Goal: Find specific page/section: Find specific page/section

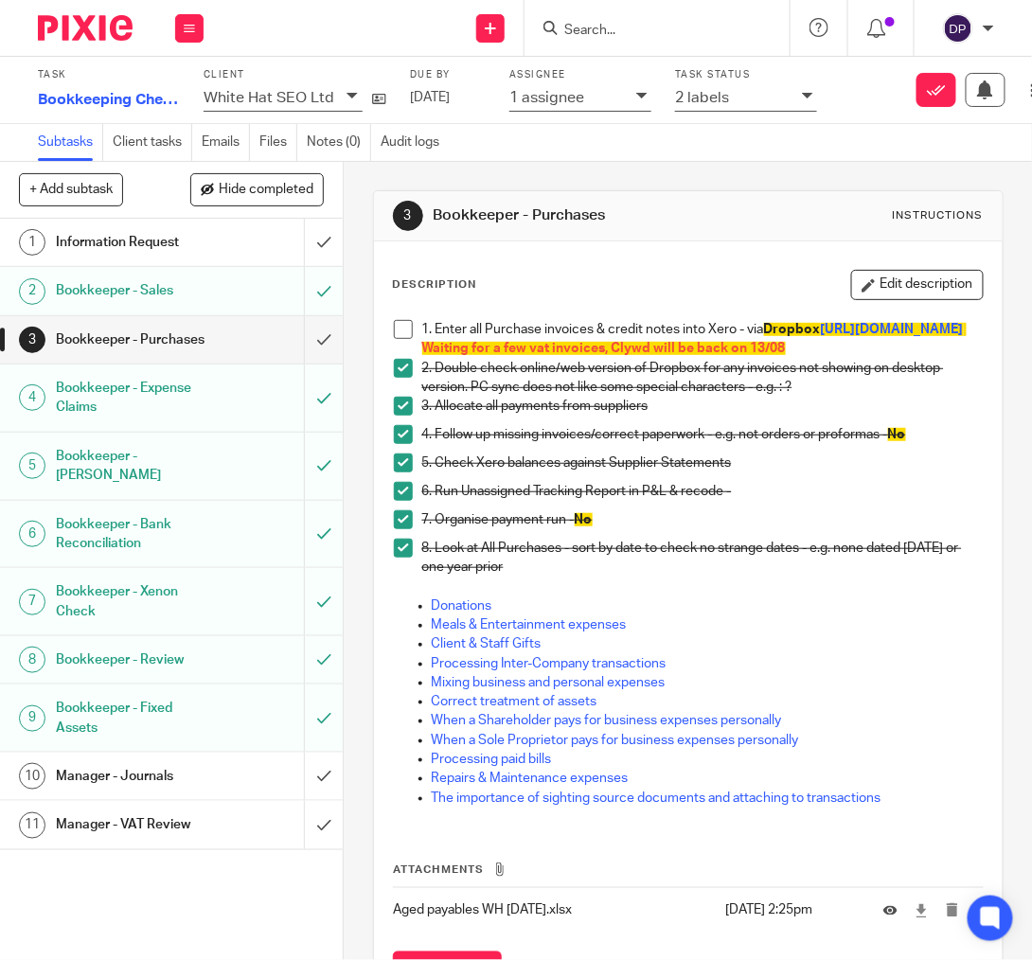
scroll to position [110, 0]
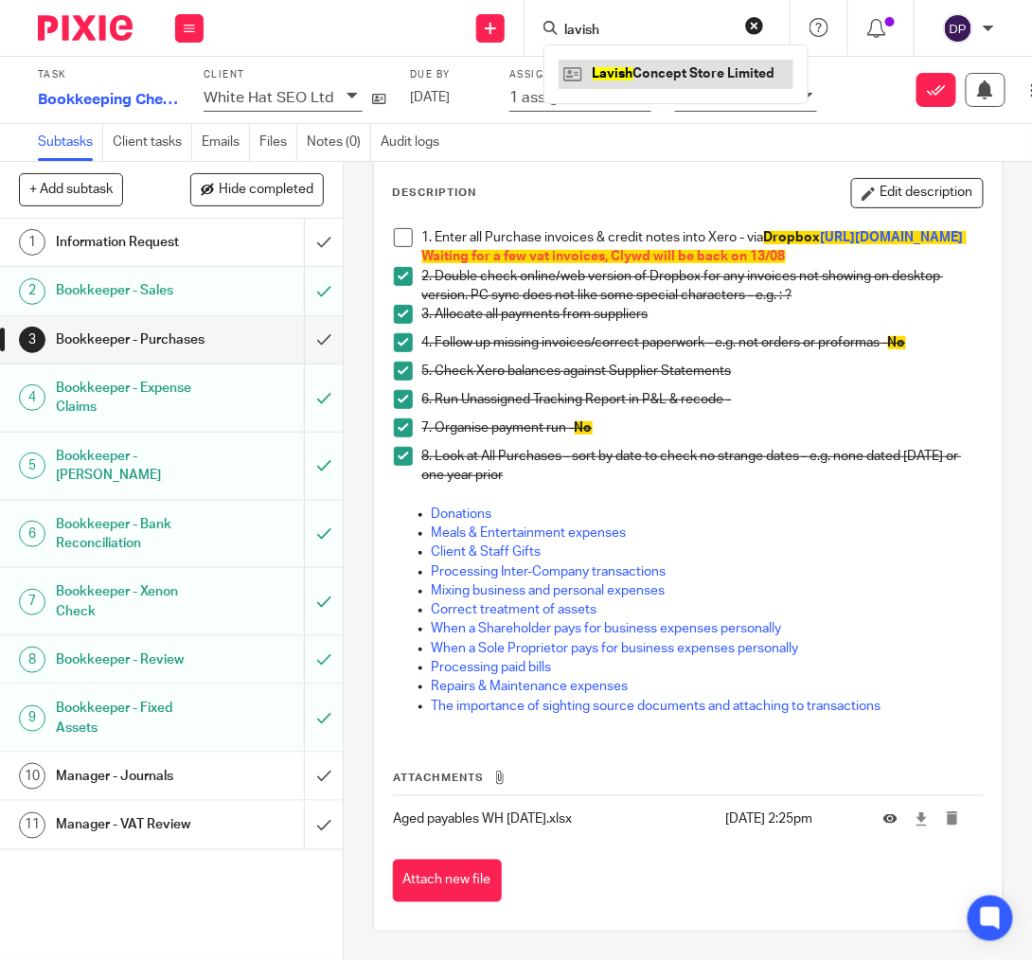
type input "lavish"
click at [559, 77] on link at bounding box center [676, 74] width 235 height 28
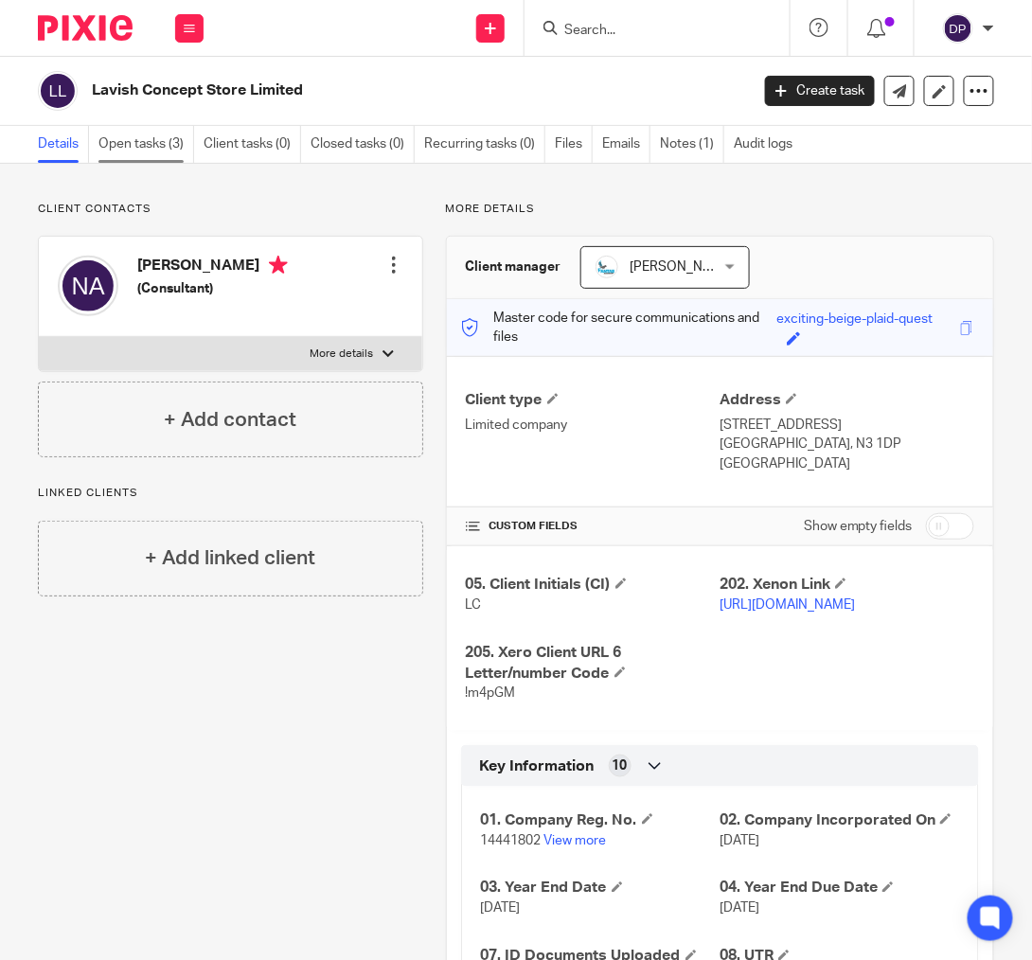
click at [155, 147] on link "Open tasks (3)" at bounding box center [147, 144] width 96 height 37
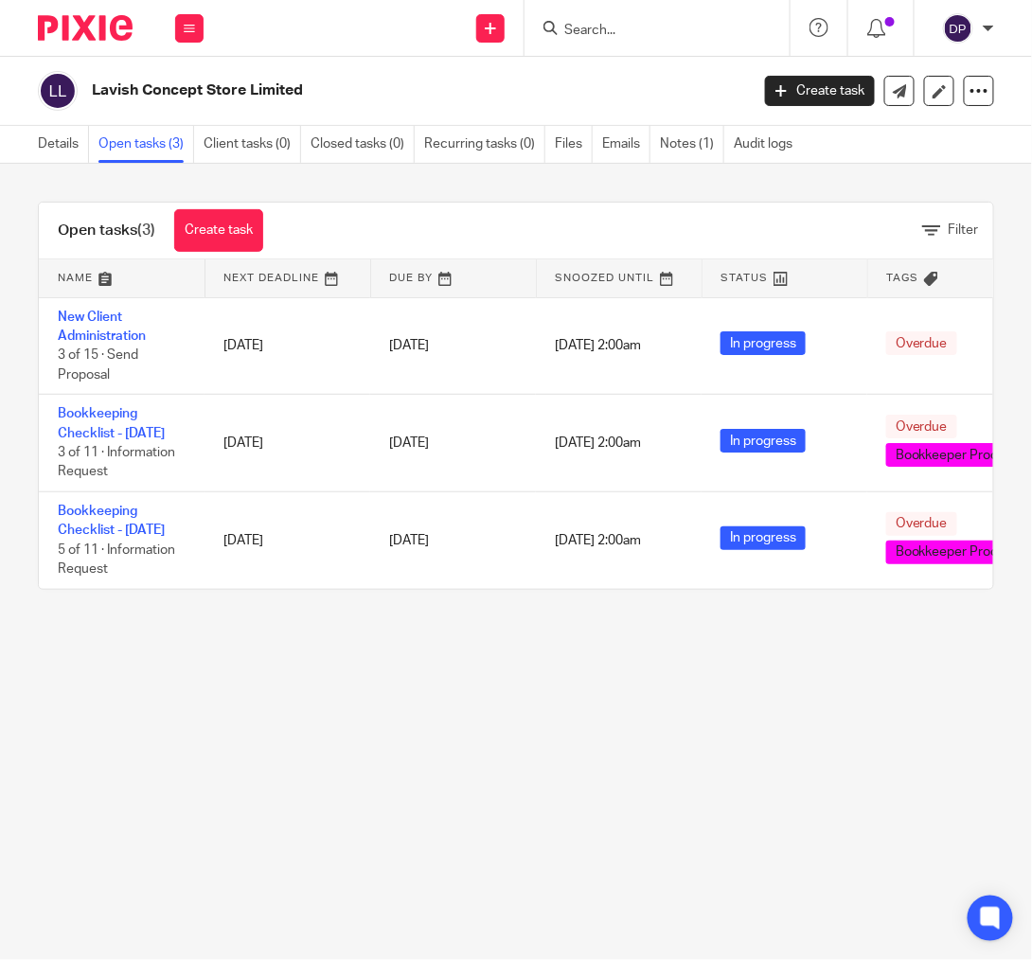
click at [563, 30] on input "Search" at bounding box center [648, 31] width 171 height 17
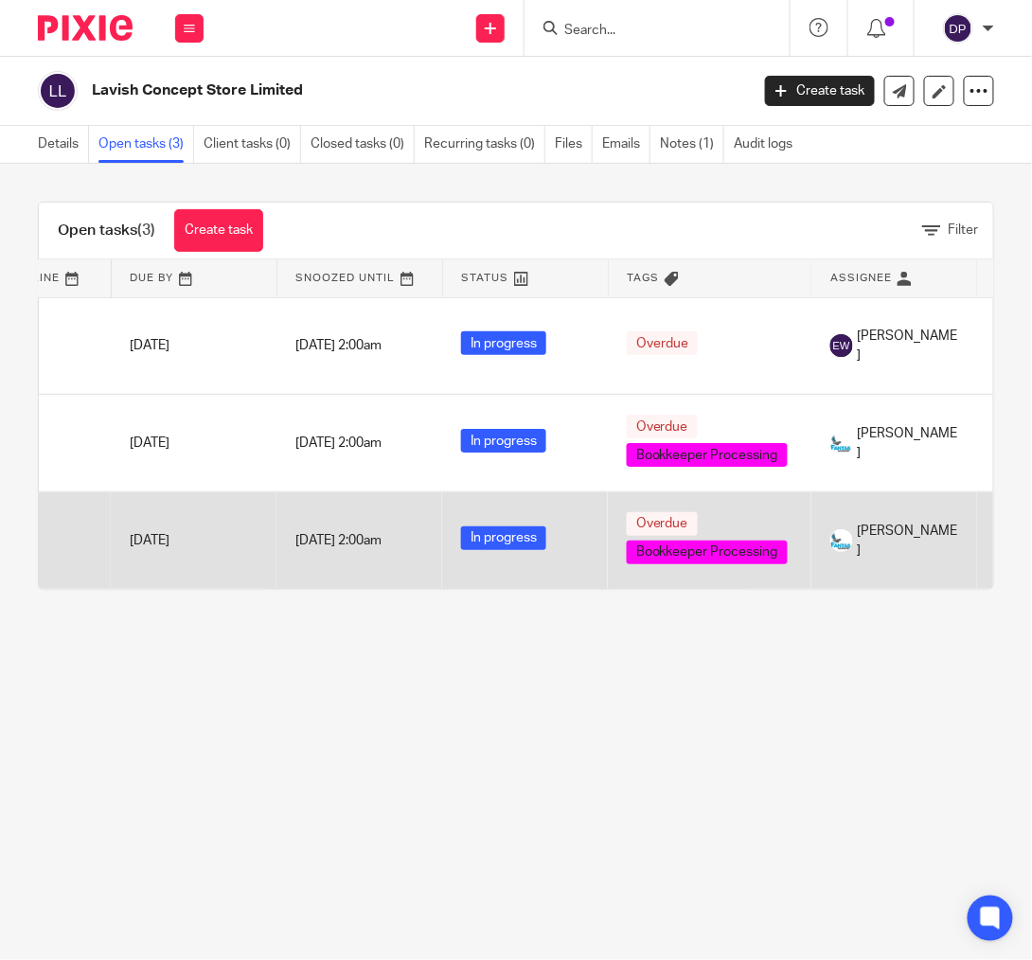
scroll to position [0, 230]
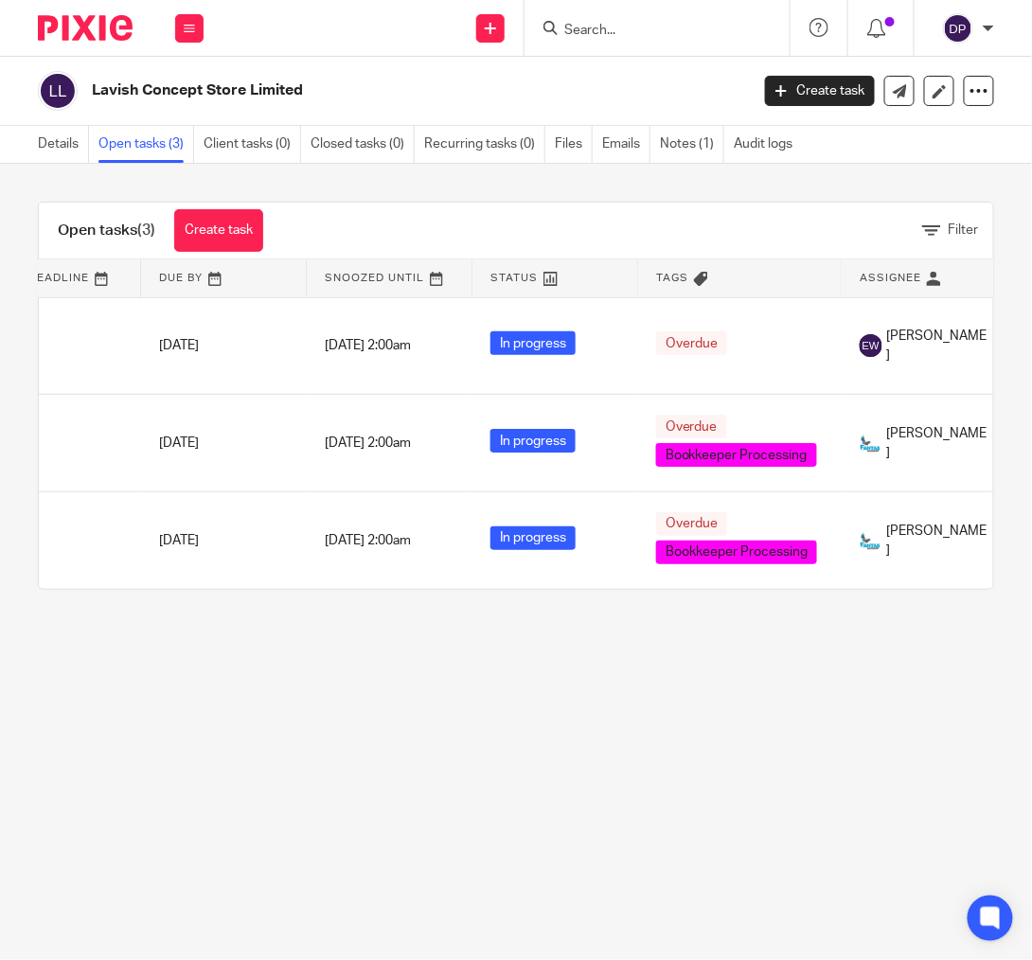
click at [101, 28] on img at bounding box center [85, 28] width 95 height 26
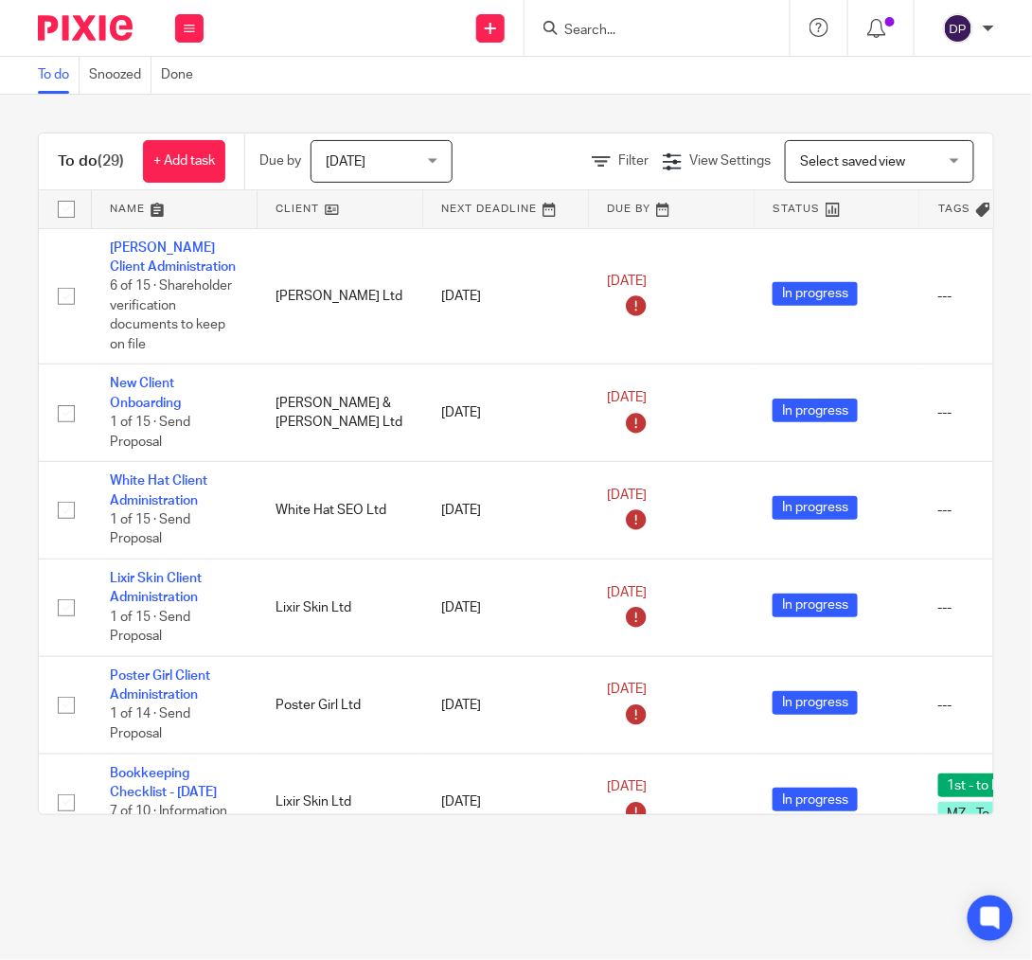
click at [85, 153] on h1 "To do (29)" at bounding box center [91, 162] width 66 height 20
click at [102, 162] on span "(29)" at bounding box center [111, 160] width 27 height 15
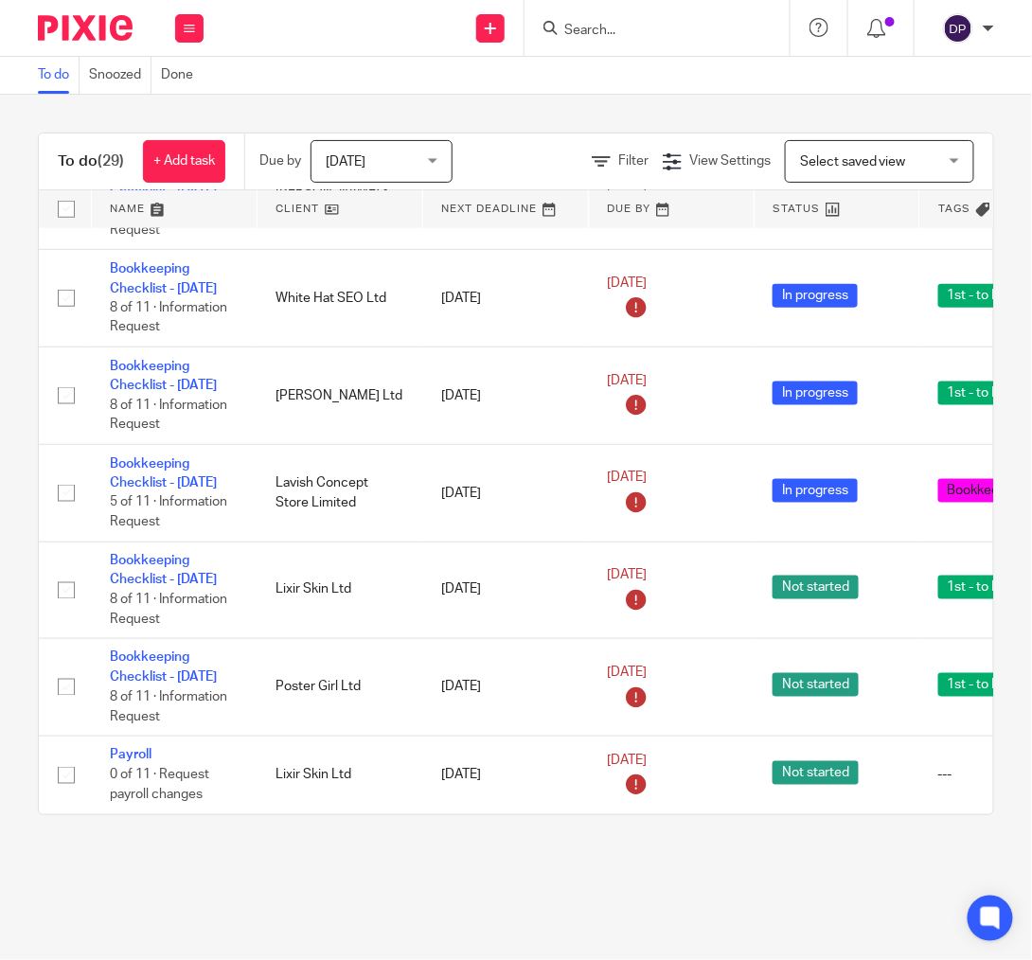
scroll to position [2726, 0]
